Goal: Task Accomplishment & Management: Manage account settings

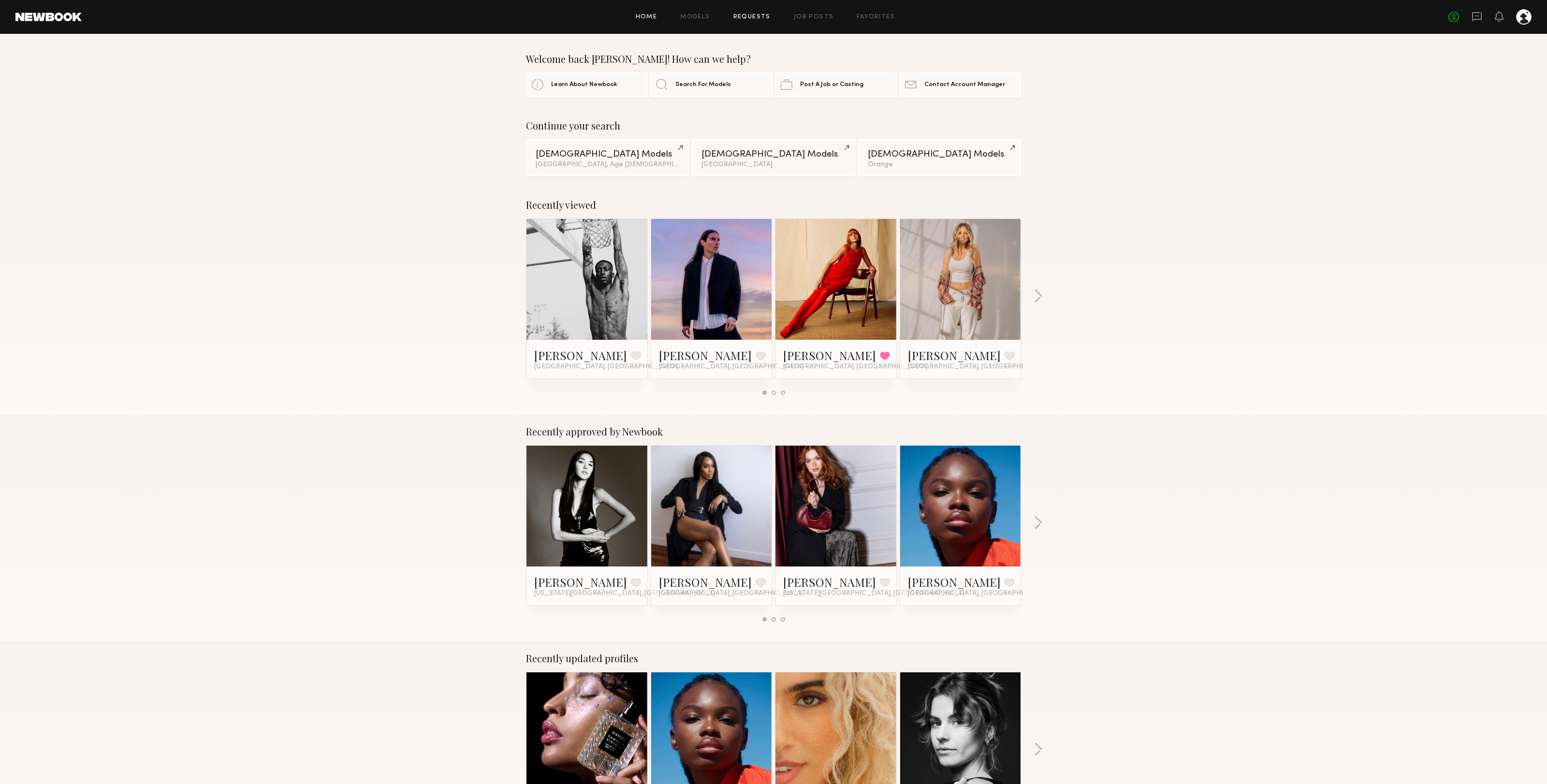
click at [754, 15] on link "Requests" at bounding box center [751, 17] width 37 height 7
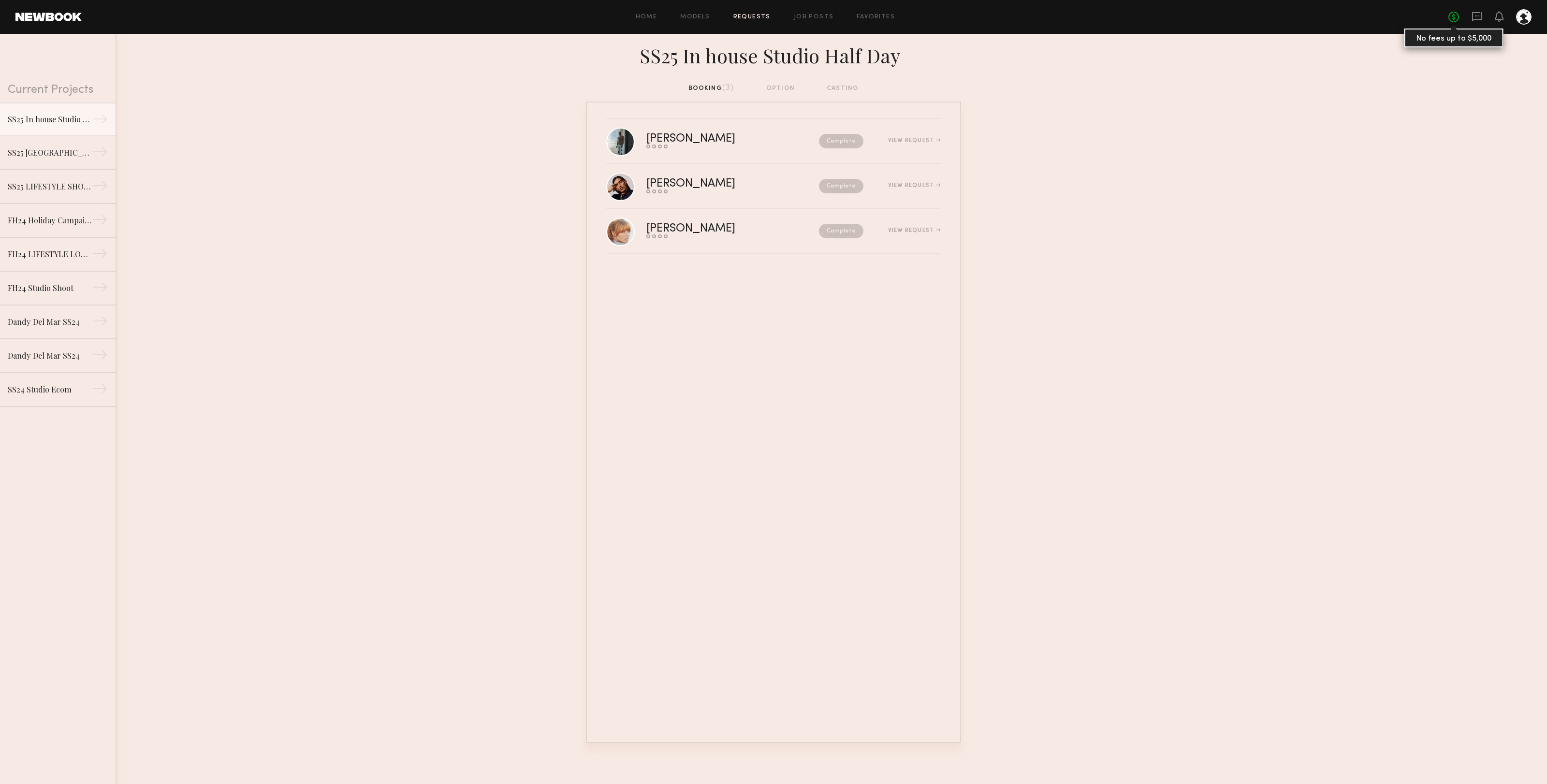
click at [1451, 14] on link "No fees up to $5,000" at bounding box center [1453, 17] width 11 height 11
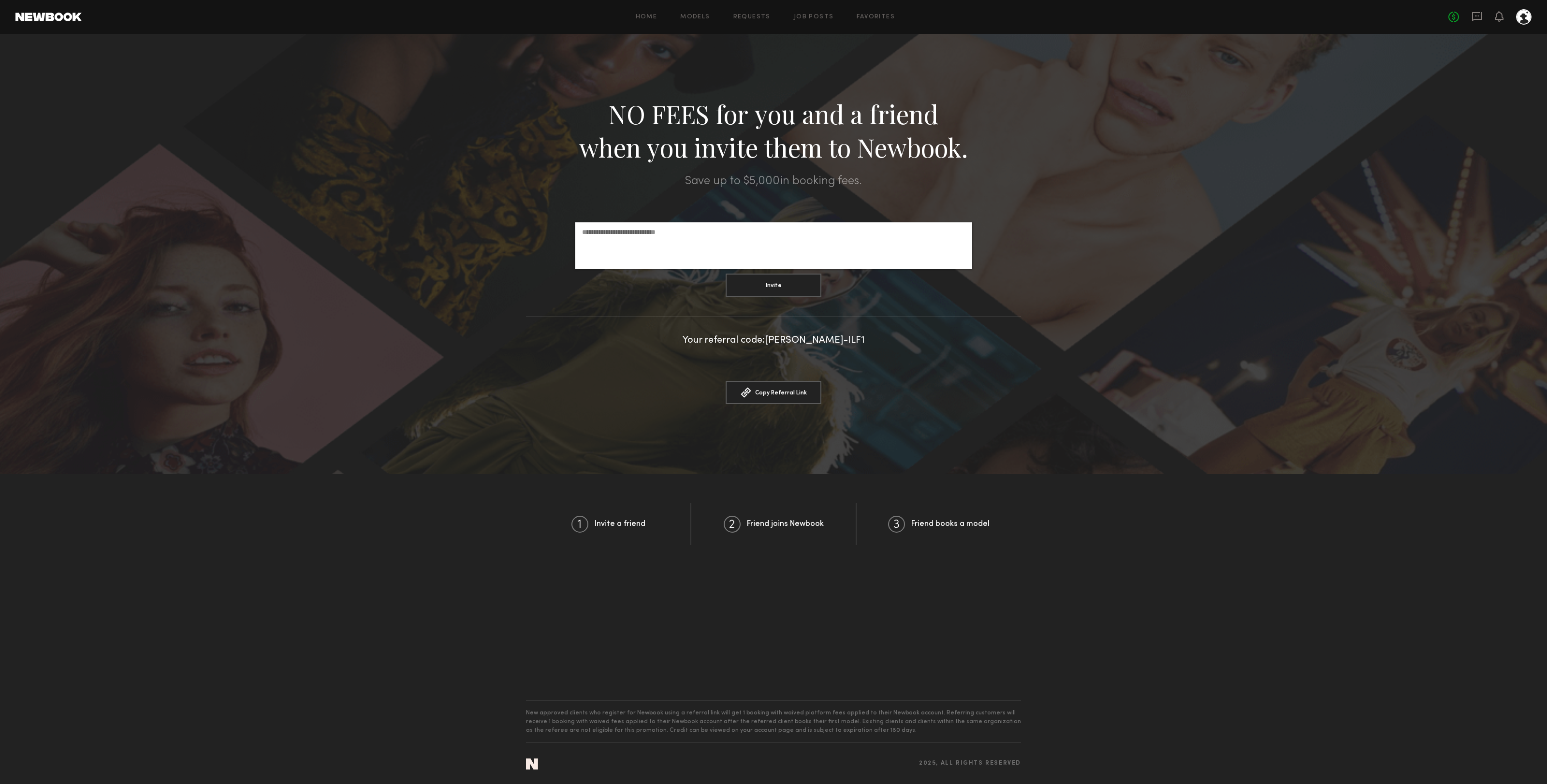
click at [1527, 17] on div at bounding box center [1523, 17] width 15 height 15
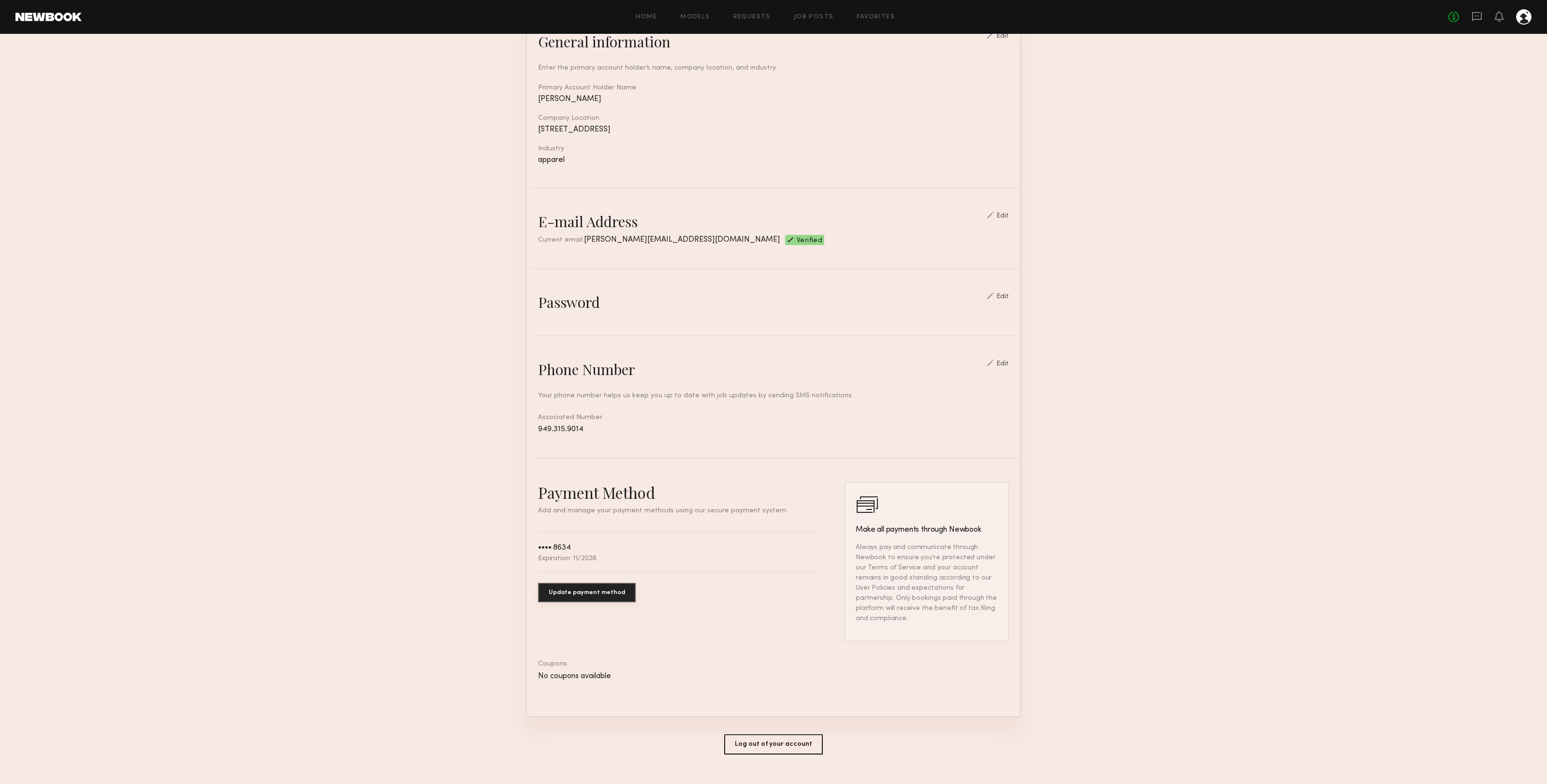
scroll to position [108, 0]
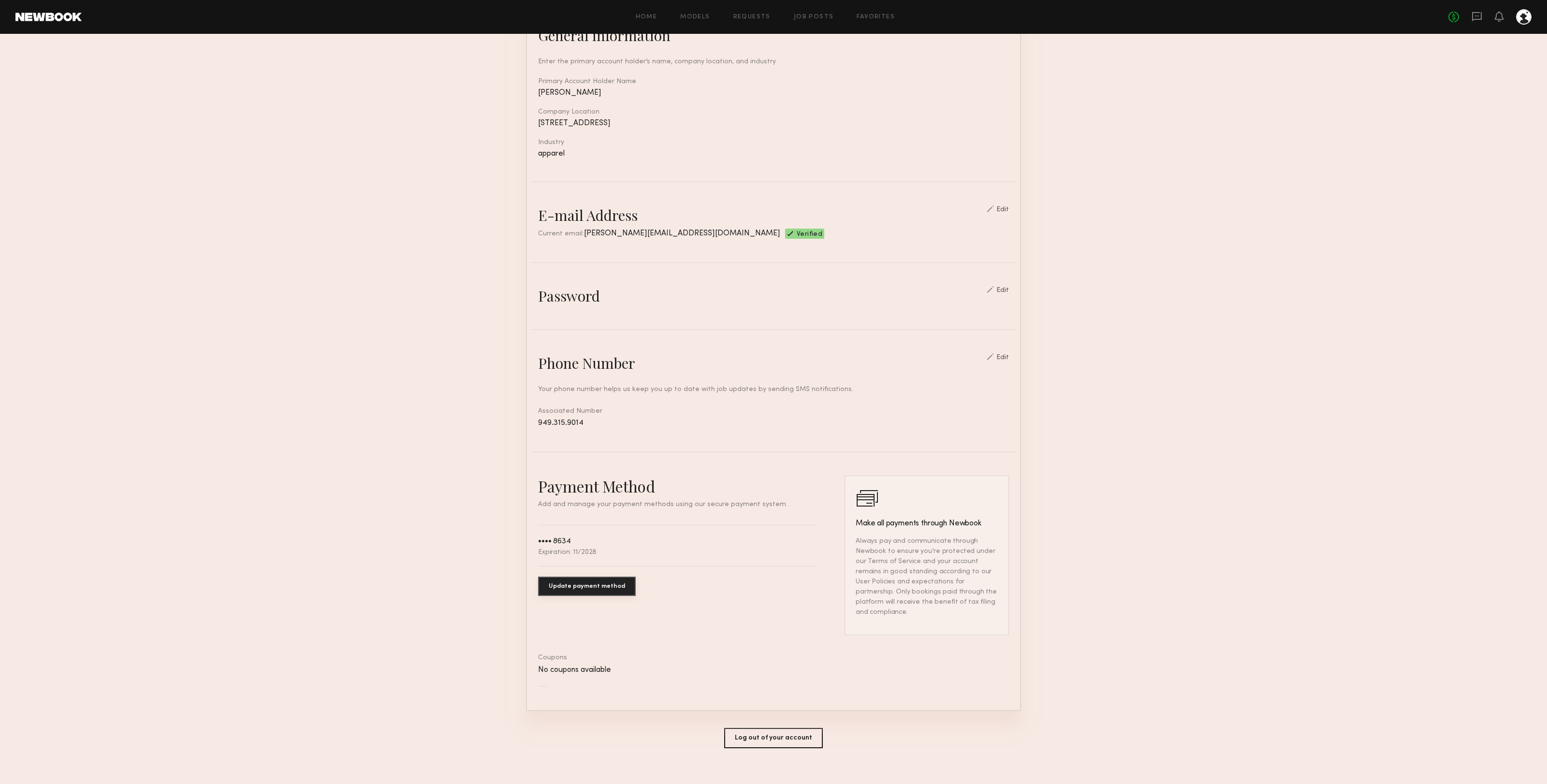
click at [586, 586] on button "Update payment method" at bounding box center [587, 586] width 98 height 20
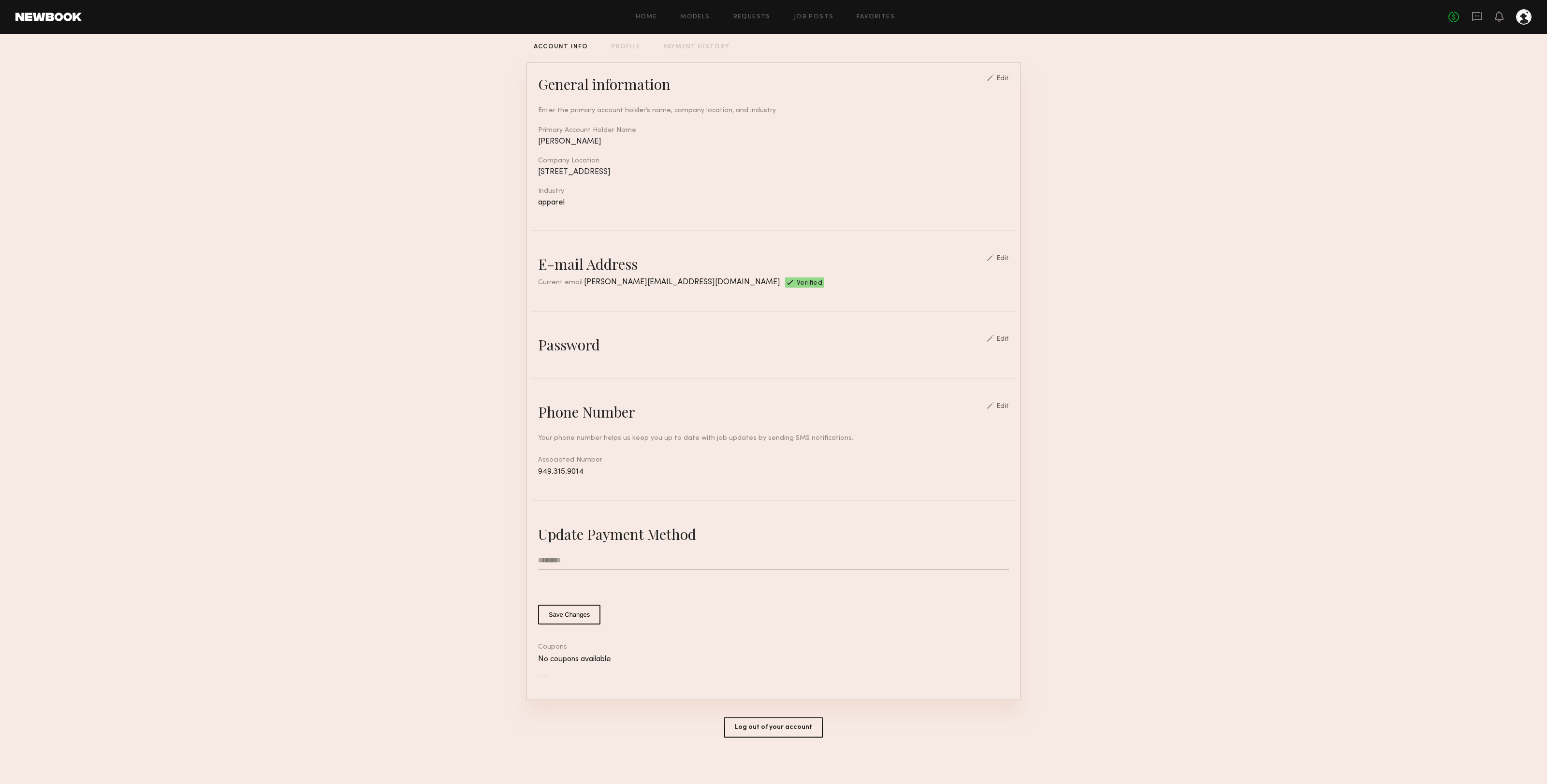
click at [606, 561] on input "text" at bounding box center [773, 561] width 471 height 18
click at [616, 567] on input "text" at bounding box center [773, 561] width 471 height 18
click at [617, 563] on input "text" at bounding box center [773, 561] width 471 height 18
click at [630, 560] on input "text" at bounding box center [773, 561] width 471 height 18
type input "**********"
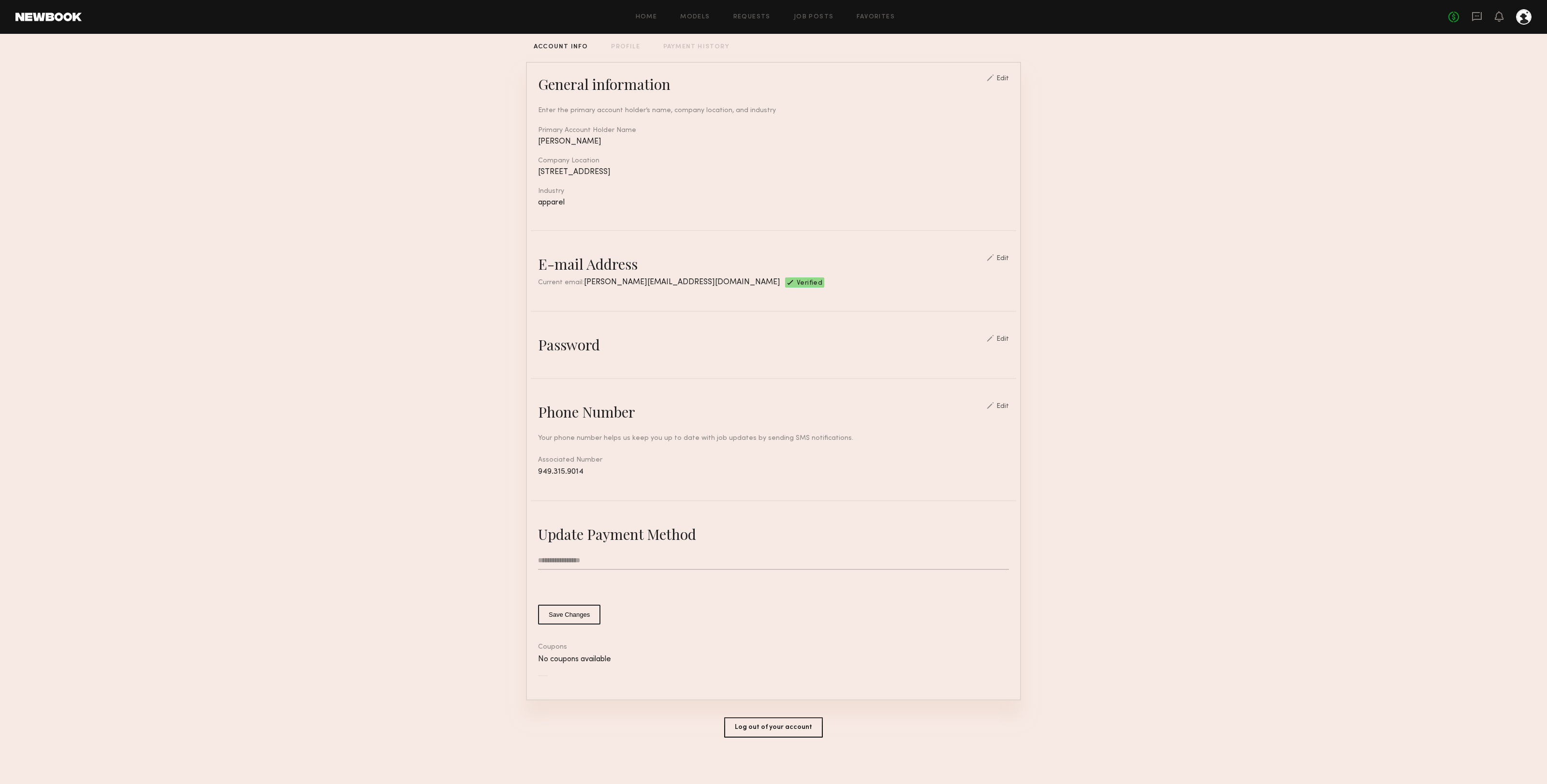
drag, startPoint x: 1149, startPoint y: 583, endPoint x: 1023, endPoint y: 574, distance: 126.3
click at [1149, 583] on section "**********" at bounding box center [773, 379] width 1547 height 812
click at [553, 615] on button "Save Changes" at bounding box center [569, 614] width 63 height 20
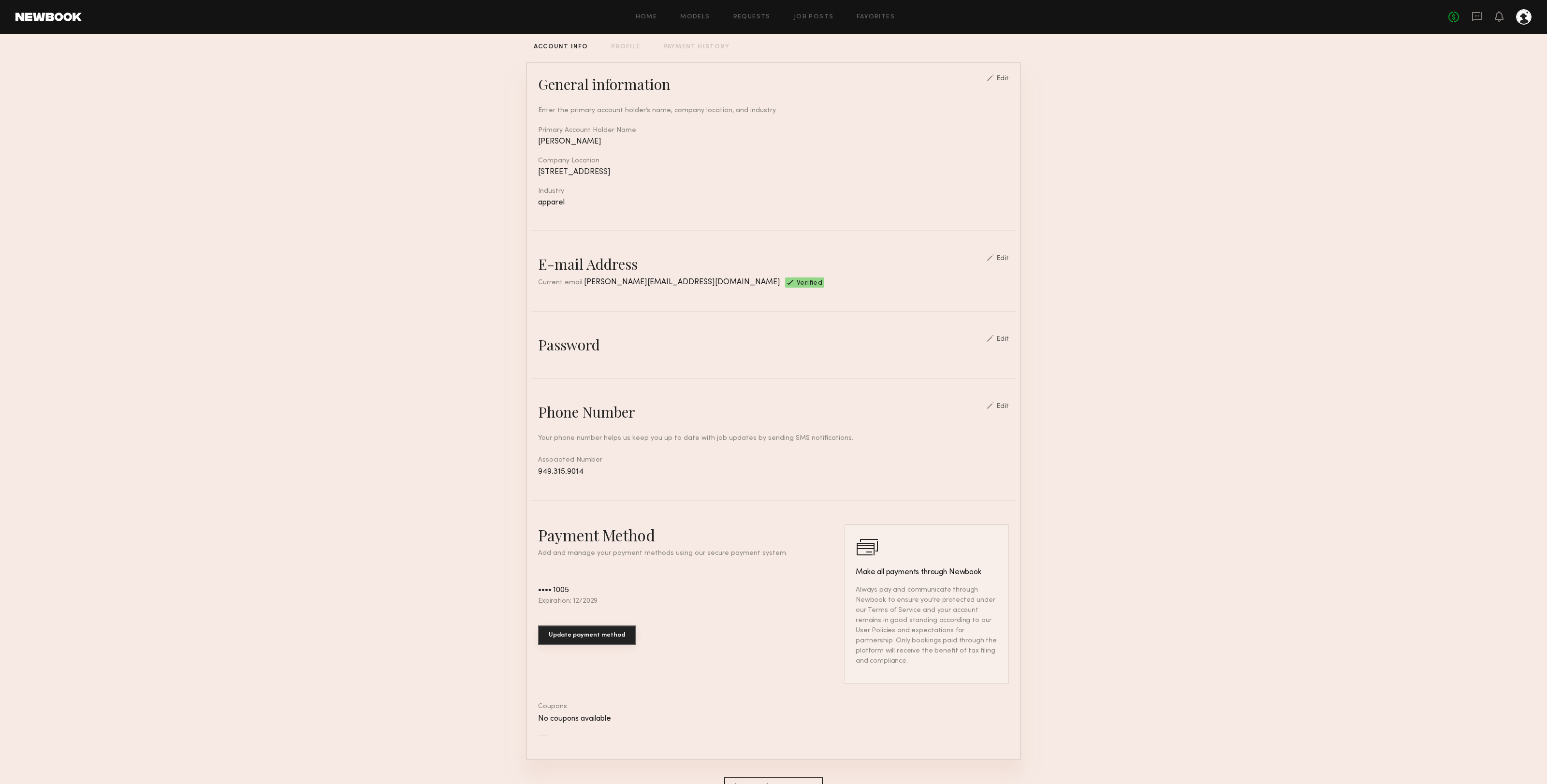
scroll to position [0, 0]
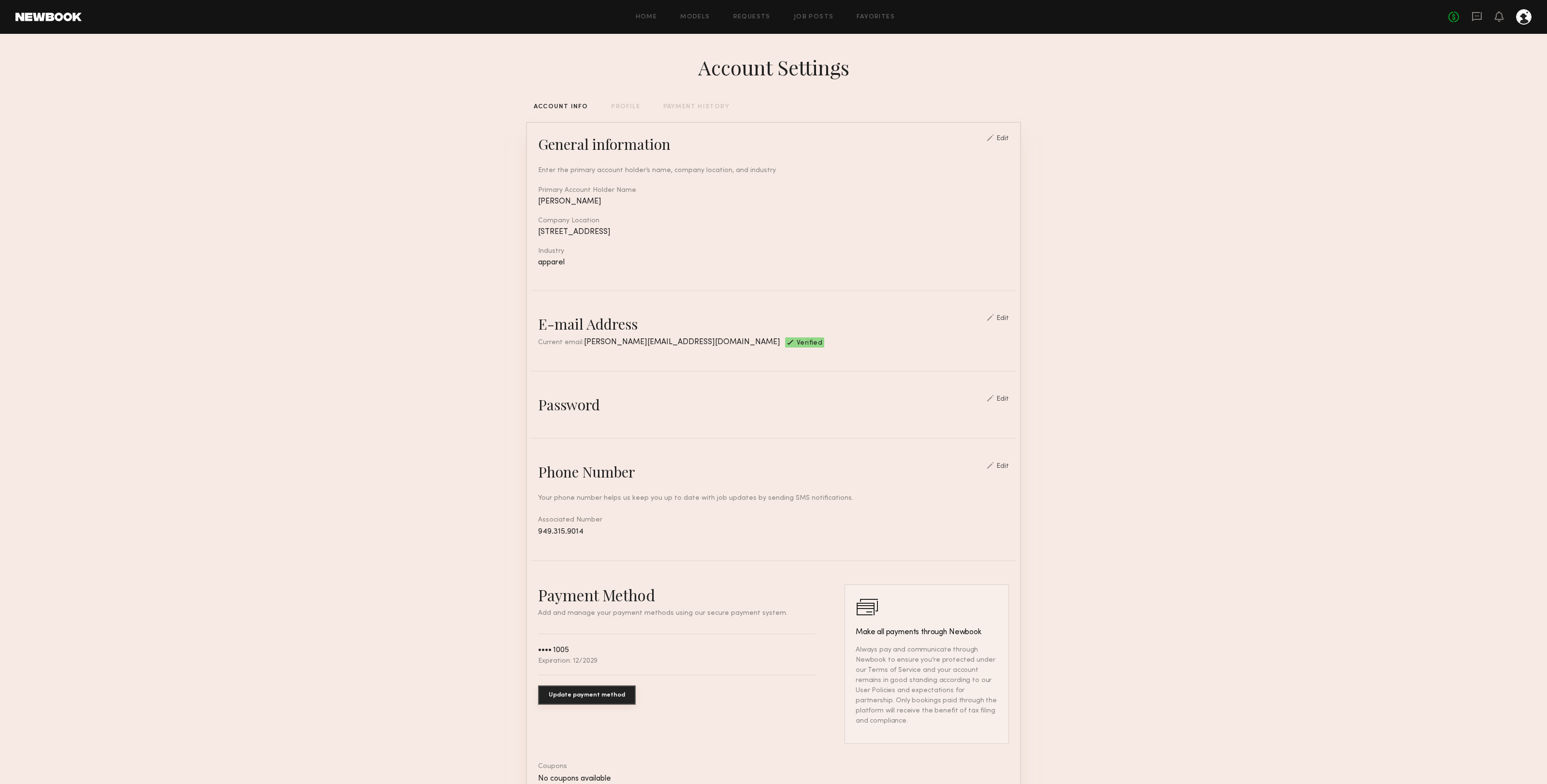
click at [681, 103] on div "Account Settings ACCOUNT INFO PROFILE PAYMENT HISTORY General information Edit …" at bounding box center [773, 469] width 495 height 871
drag, startPoint x: 682, startPoint y: 108, endPoint x: 688, endPoint y: 108, distance: 6.0
click at [682, 108] on div "PAYMENT HISTORY" at bounding box center [696, 107] width 66 height 7
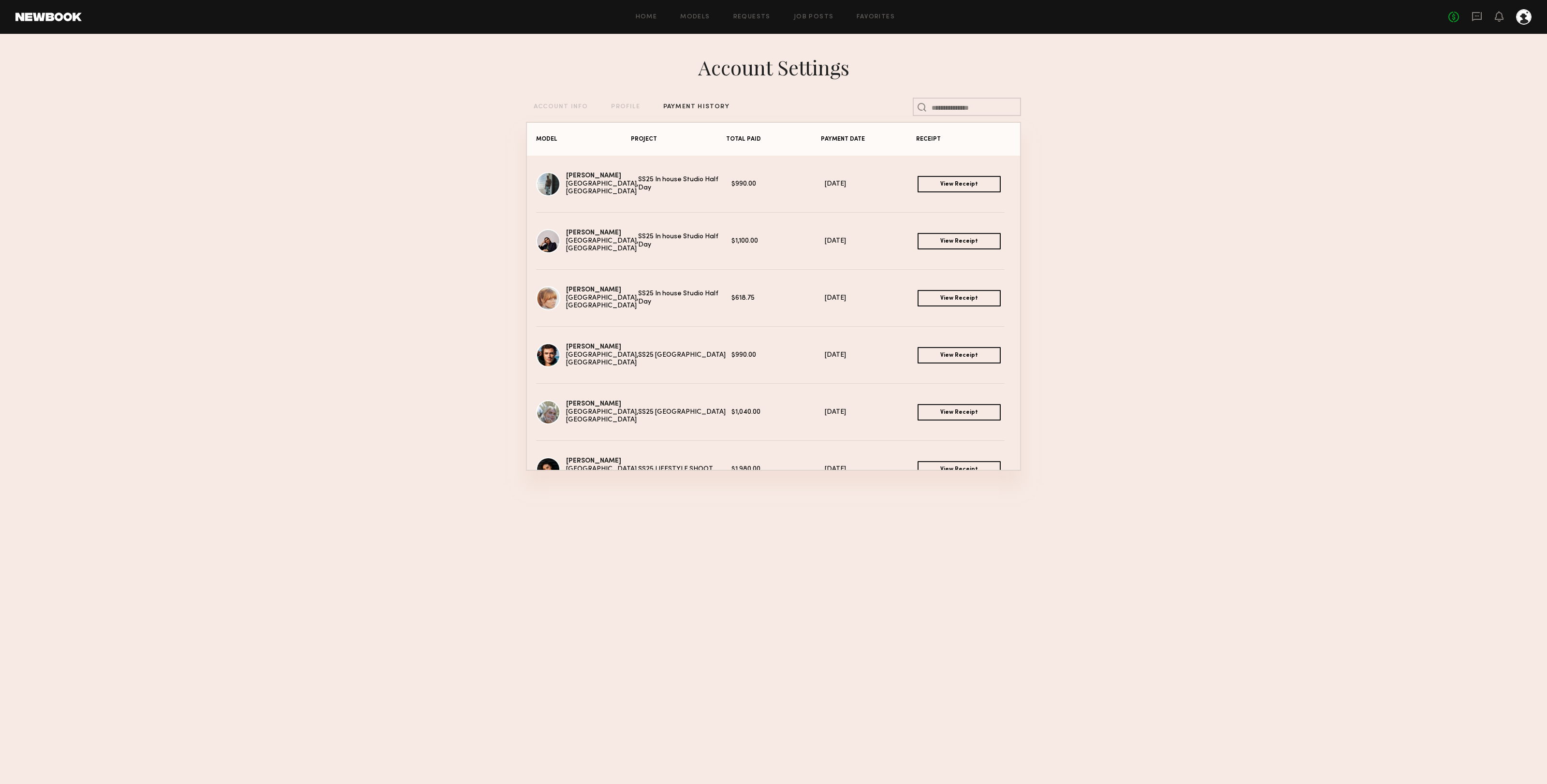
click at [963, 297] on link "View Receipt" at bounding box center [959, 298] width 83 height 17
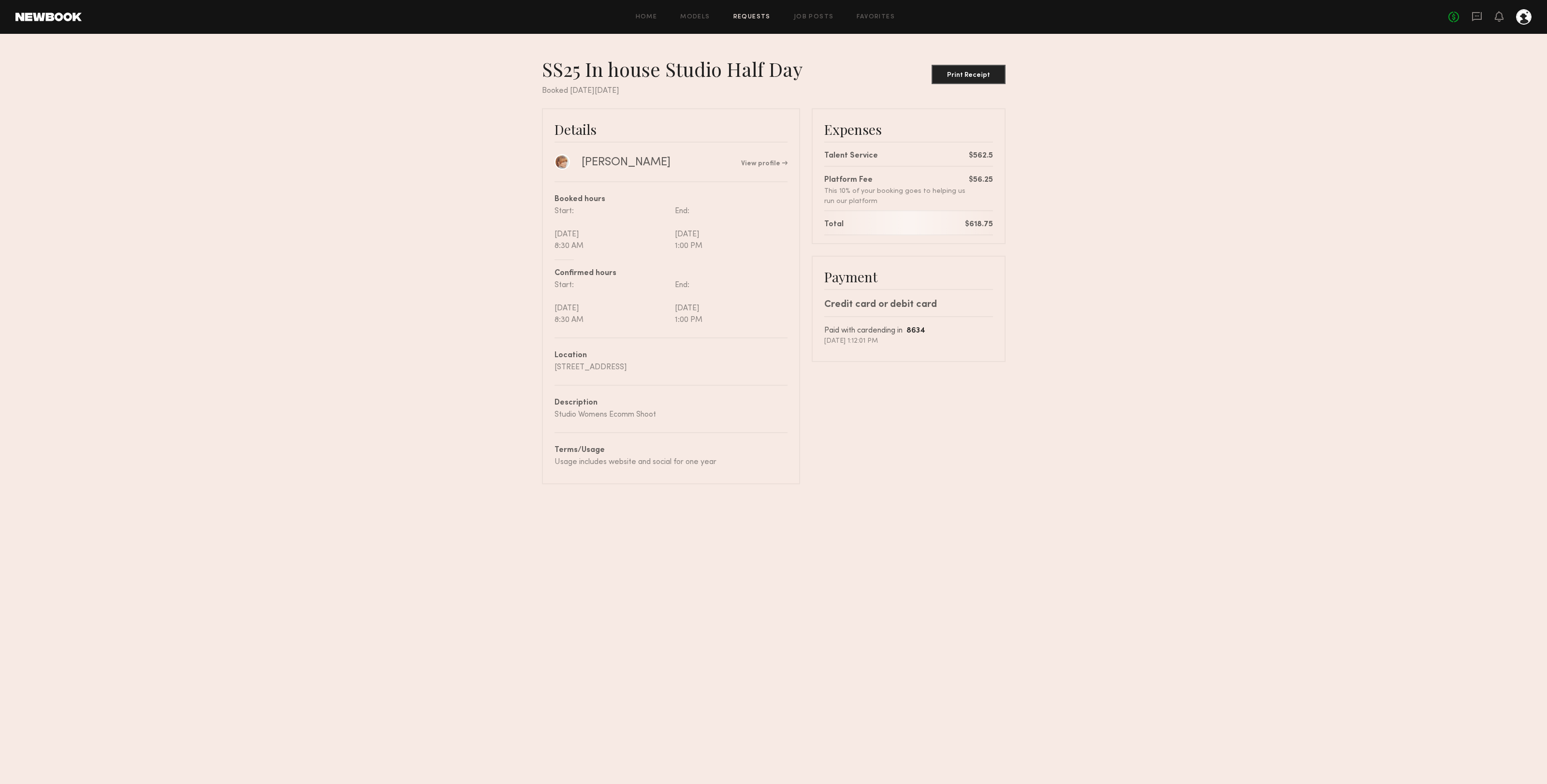
click at [1273, 176] on nb-booking-receipt "SS25 In house Studio Half Day Print Receipt Booked [DATE][DATE] Details [PERSON…" at bounding box center [773, 270] width 1547 height 427
